Goal: Navigation & Orientation: Find specific page/section

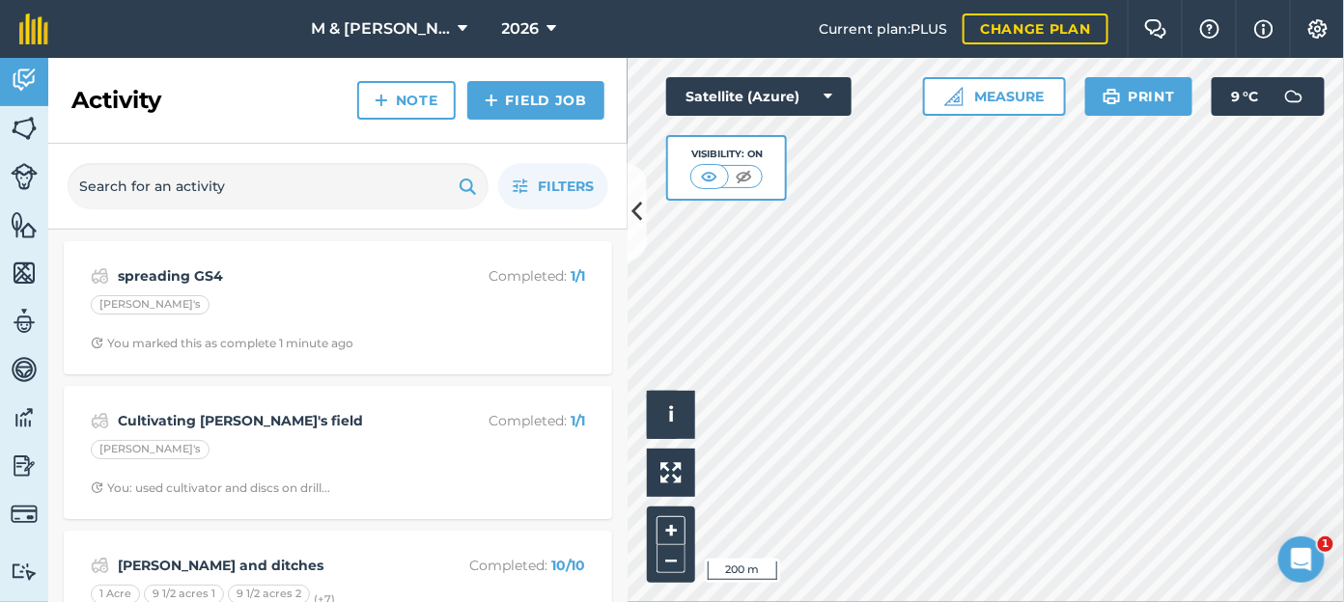
click at [404, 27] on span "M & [PERSON_NAME]" at bounding box center [380, 28] width 139 height 23
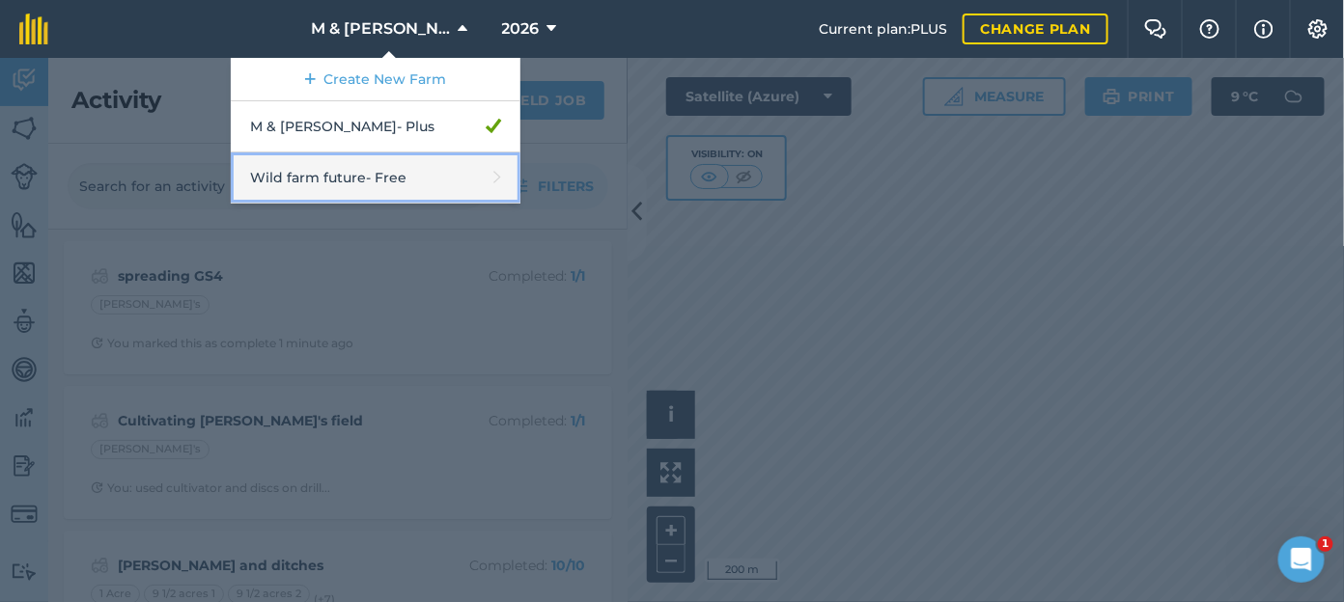
click at [349, 179] on link "Wild farm future - Free" at bounding box center [376, 178] width 290 height 51
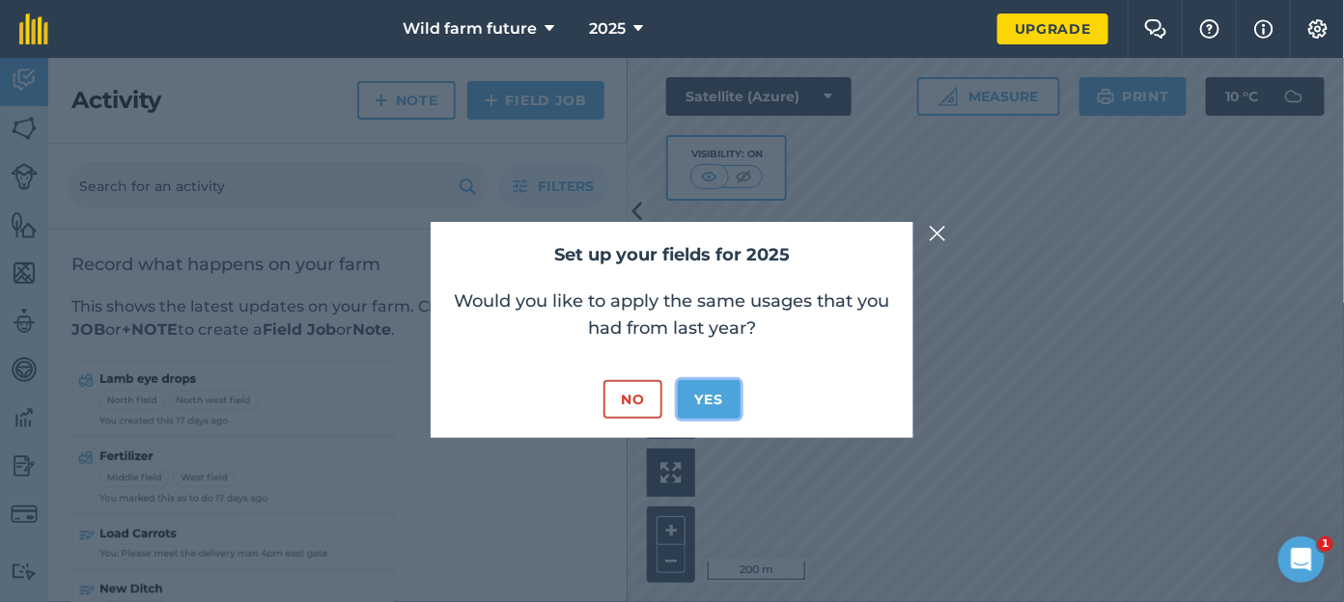
click at [700, 389] on button "Yes" at bounding box center [709, 399] width 63 height 39
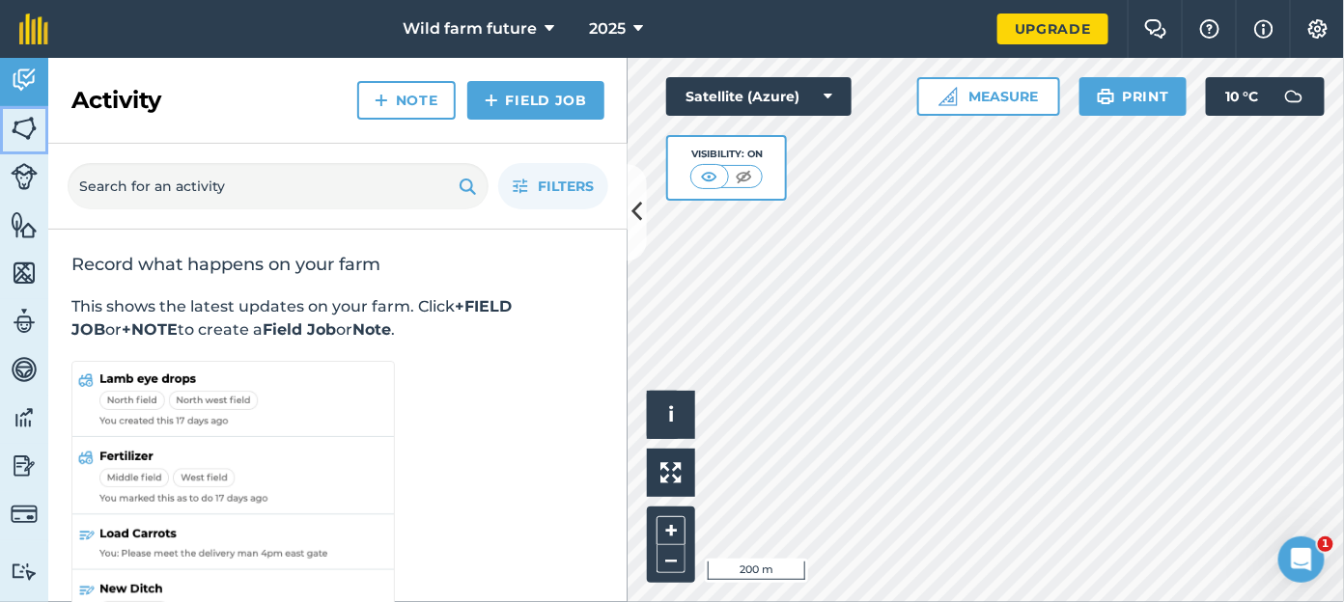
click at [28, 119] on img at bounding box center [24, 128] width 27 height 29
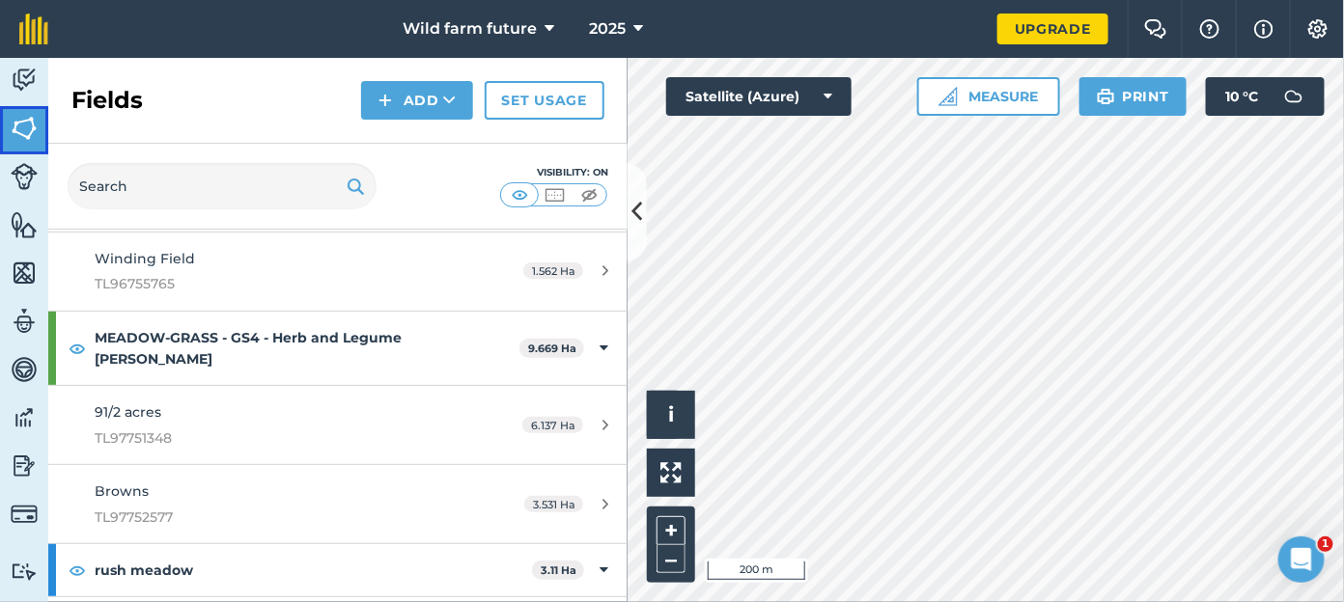
scroll to position [1002, 0]
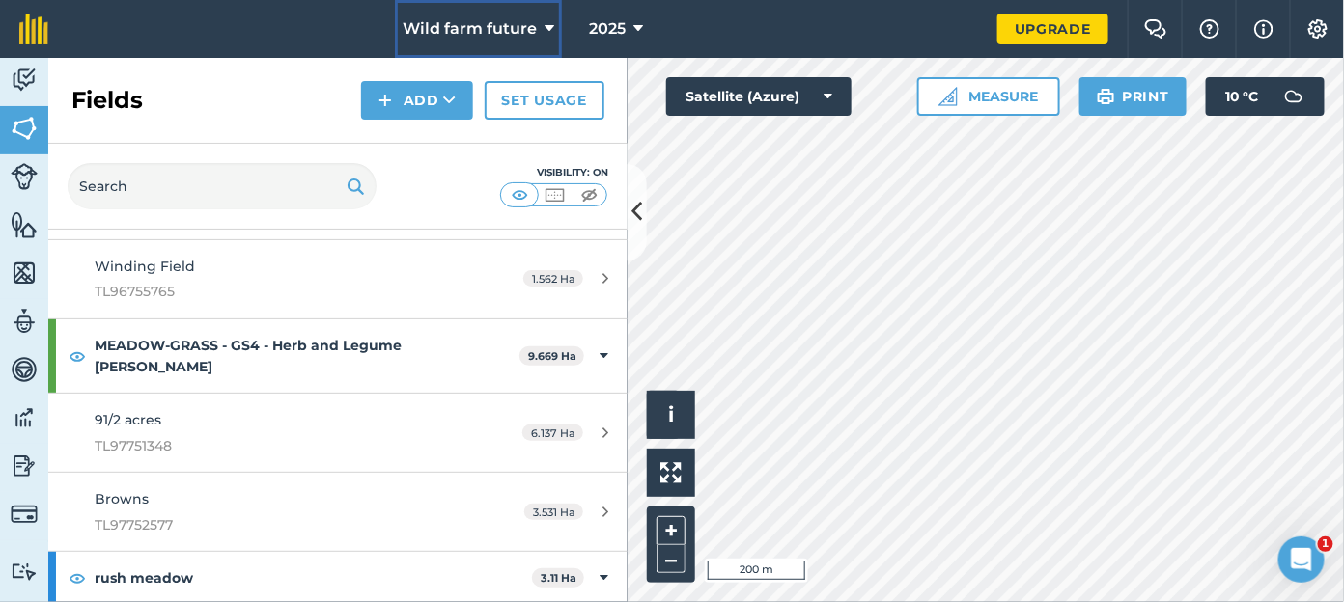
click at [544, 35] on icon at bounding box center [549, 28] width 10 height 23
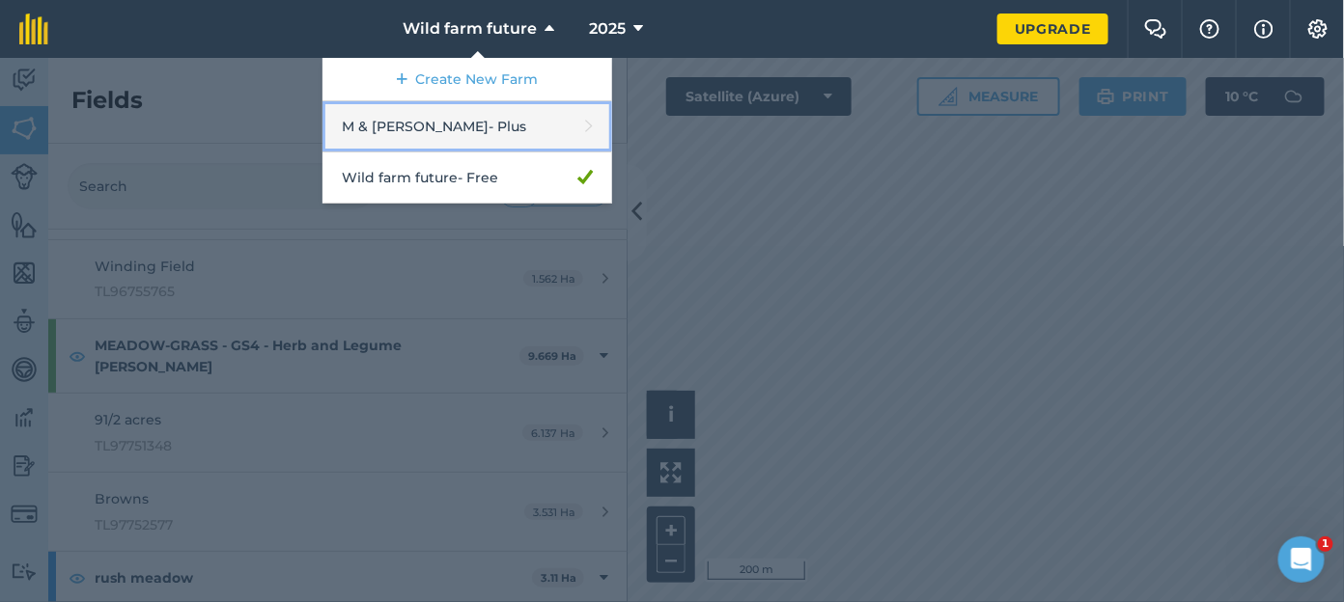
click at [444, 122] on link "M & [PERSON_NAME] - Plus" at bounding box center [467, 126] width 290 height 51
